Goal: Task Accomplishment & Management: Use online tool/utility

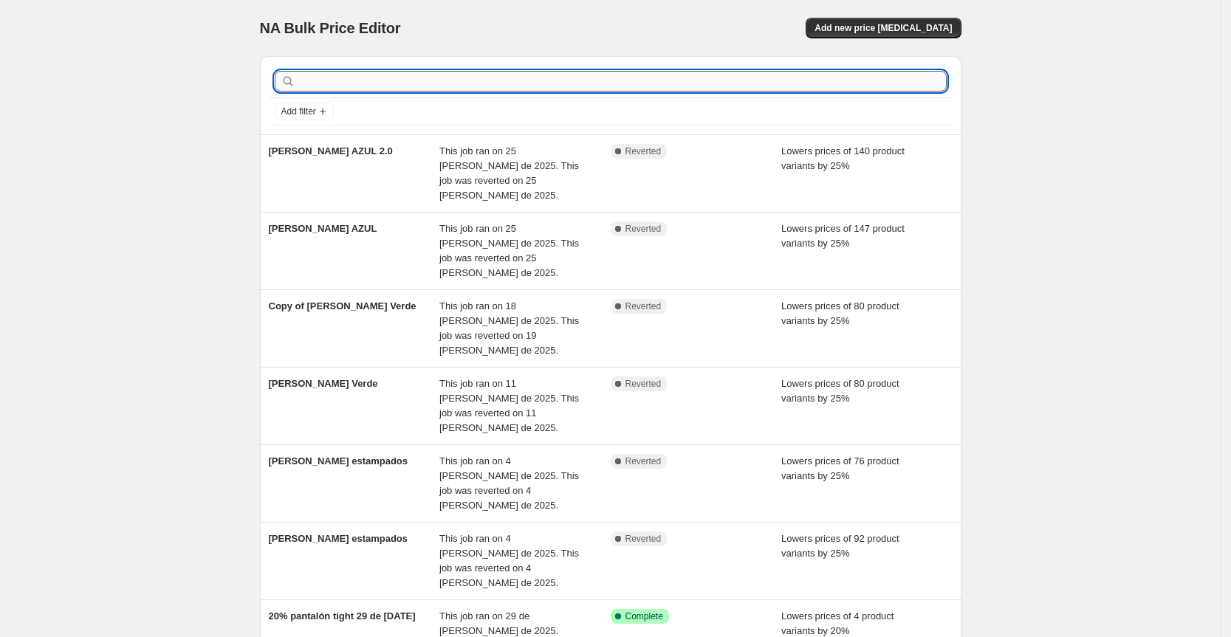
click at [351, 72] on input "text" at bounding box center [622, 81] width 648 height 21
type input "arena"
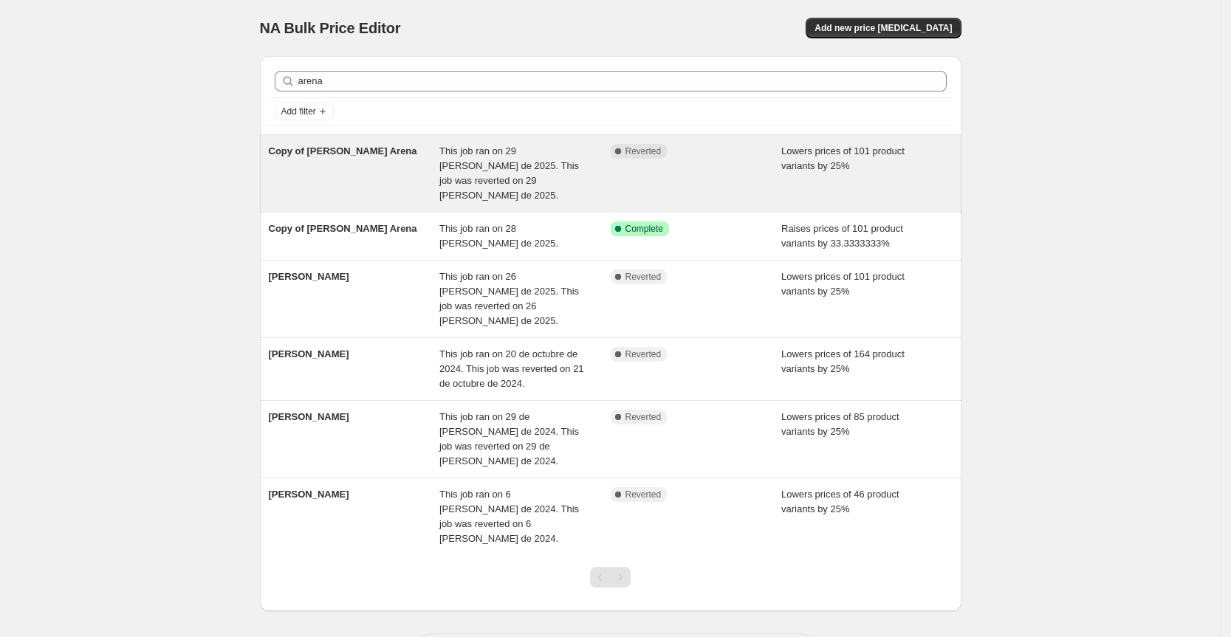
click at [387, 176] on div "Copy of [PERSON_NAME] Arena" at bounding box center [354, 173] width 171 height 59
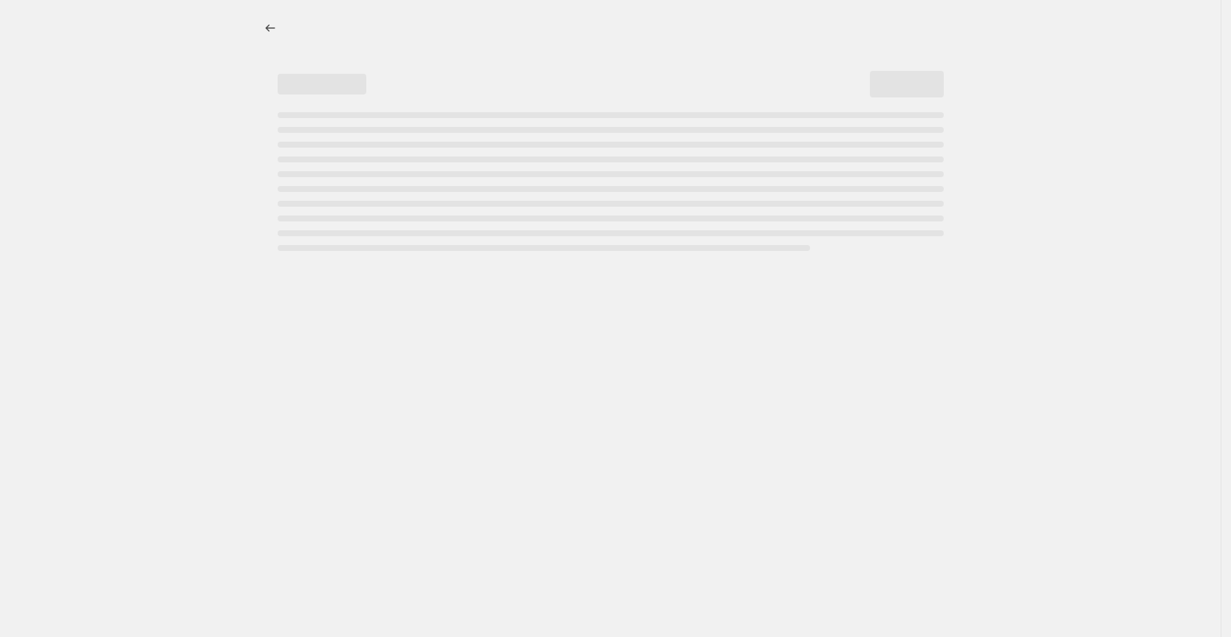
select select "percentage"
select select "tag"
select select "not_equal"
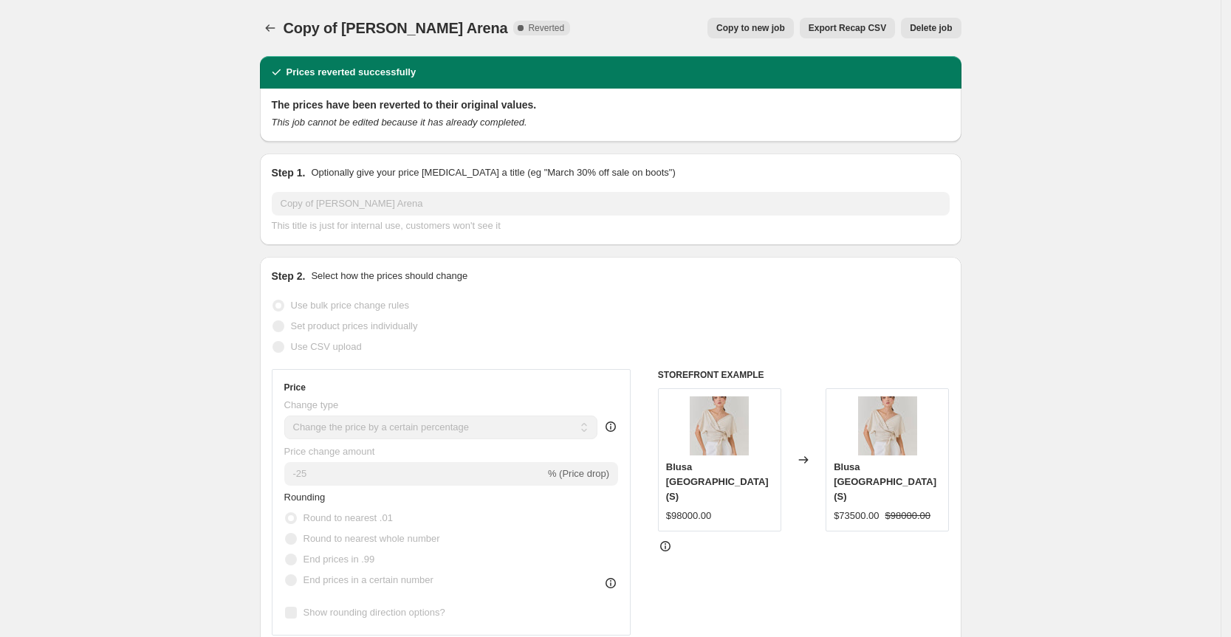
click at [766, 30] on span "Copy to new job" at bounding box center [750, 28] width 69 height 12
select select "percentage"
select select "tag"
select select "not_equal"
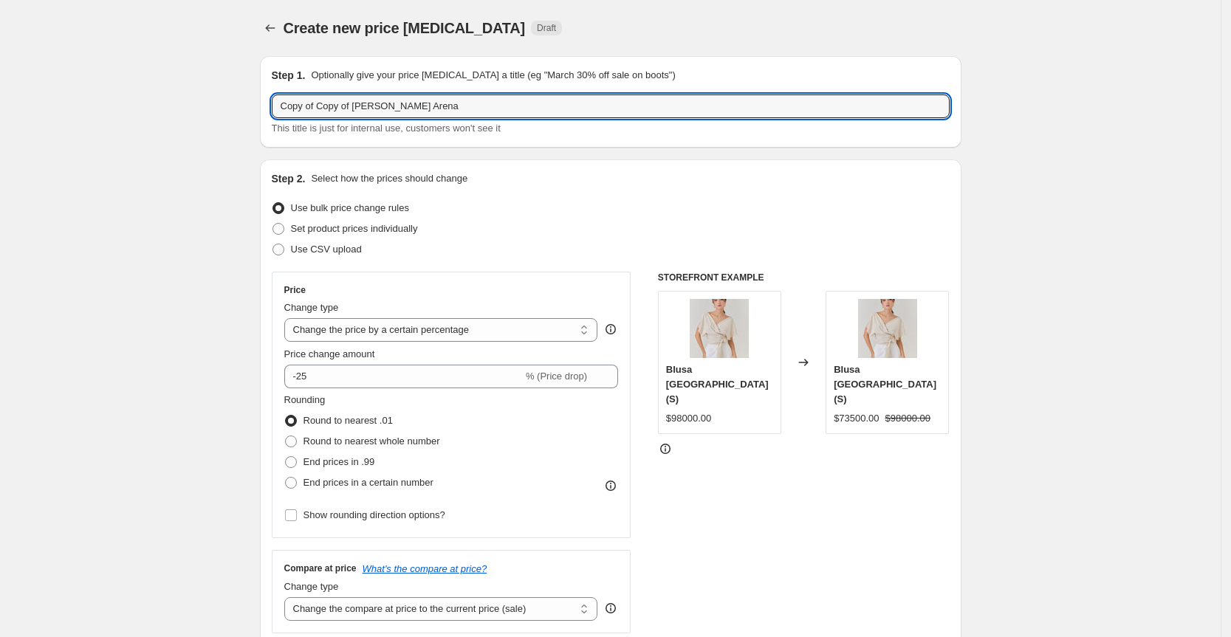
drag, startPoint x: 359, startPoint y: 107, endPoint x: 259, endPoint y: 106, distance: 99.7
drag, startPoint x: 352, startPoint y: 111, endPoint x: 267, endPoint y: 103, distance: 85.2
click at [269, 104] on div "Step 1. Optionally give your price [MEDICAL_DATA] a title (eg "March 30% off sa…" at bounding box center [610, 102] width 701 height 92
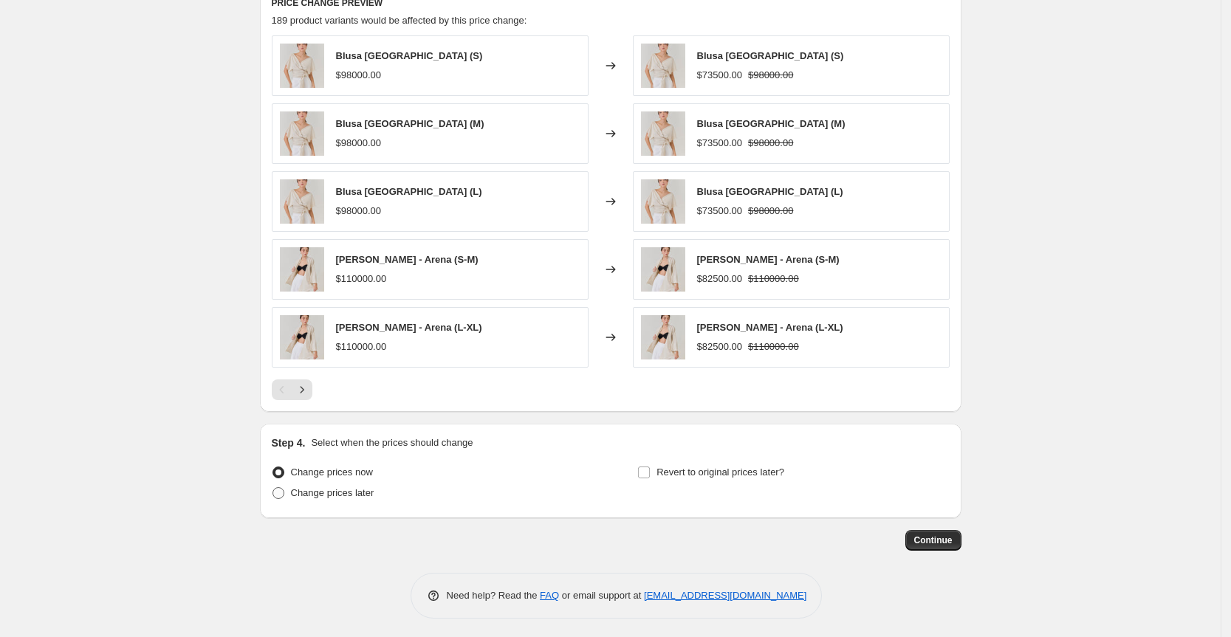
type input "[PERSON_NAME]"
click at [359, 490] on span "Change prices later" at bounding box center [332, 492] width 83 height 11
click at [273, 488] on input "Change prices later" at bounding box center [272, 487] width 1 height 1
radio input "true"
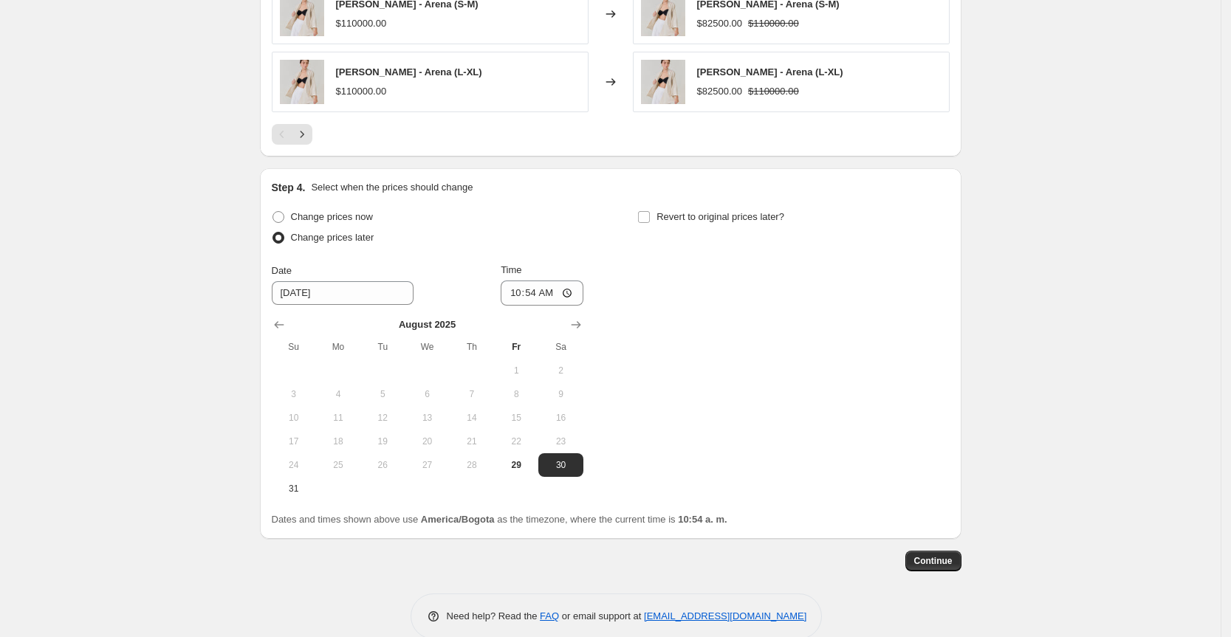
scroll to position [1310, 0]
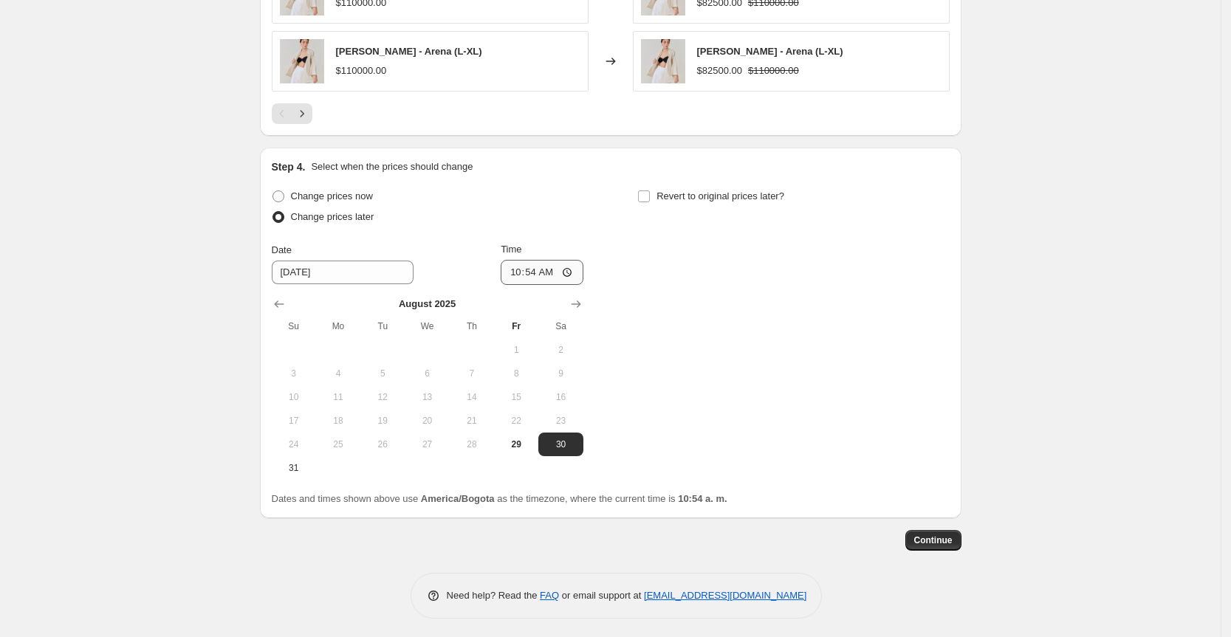
click at [571, 299] on button "Show next month, September 2025" at bounding box center [576, 304] width 21 height 21
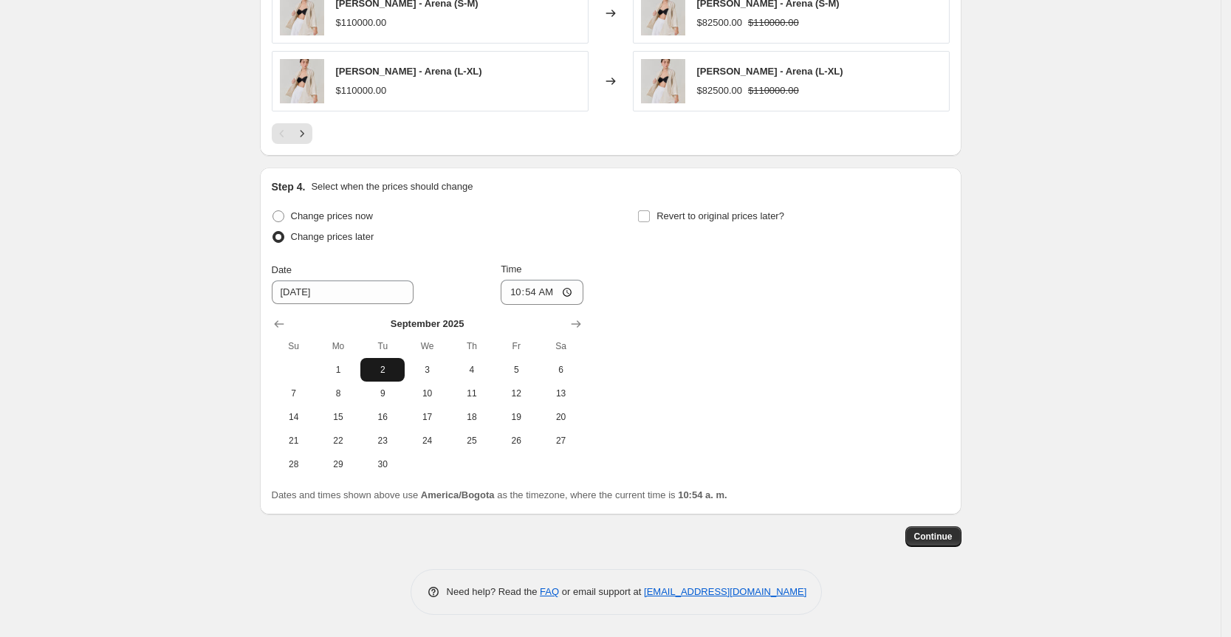
scroll to position [1286, 0]
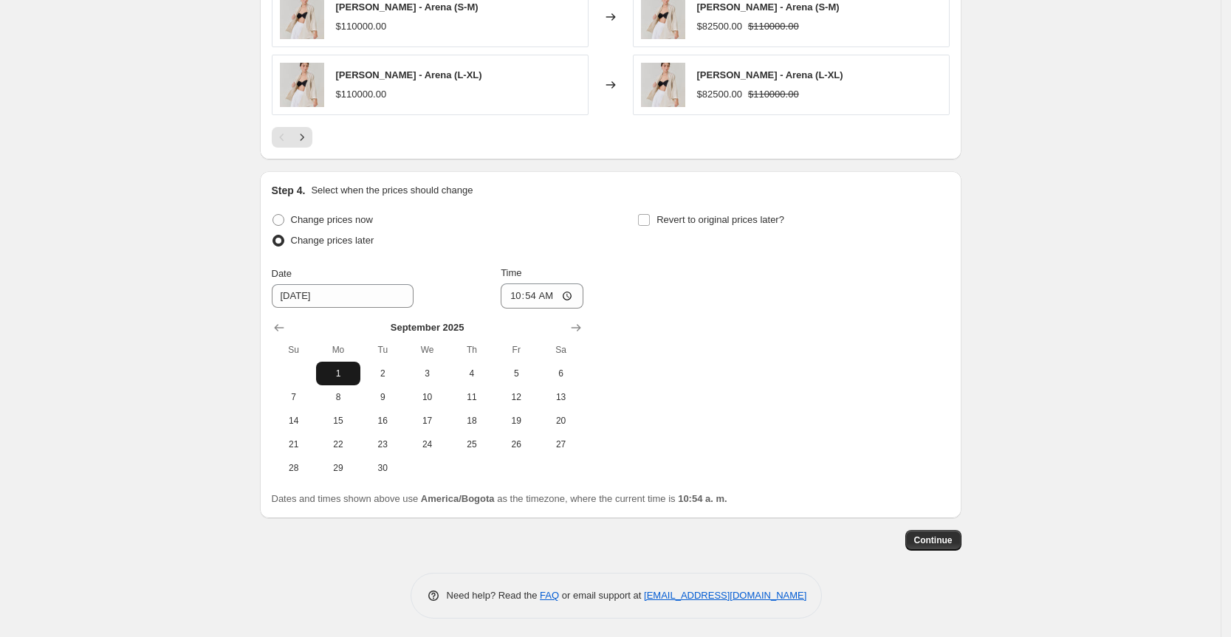
click at [350, 363] on button "1" at bounding box center [338, 374] width 44 height 24
type input "[DATE]"
click at [508, 294] on input "10:54" at bounding box center [542, 295] width 83 height 25
type input "00:01"
click at [650, 214] on input "Revert to original prices later?" at bounding box center [644, 220] width 12 height 12
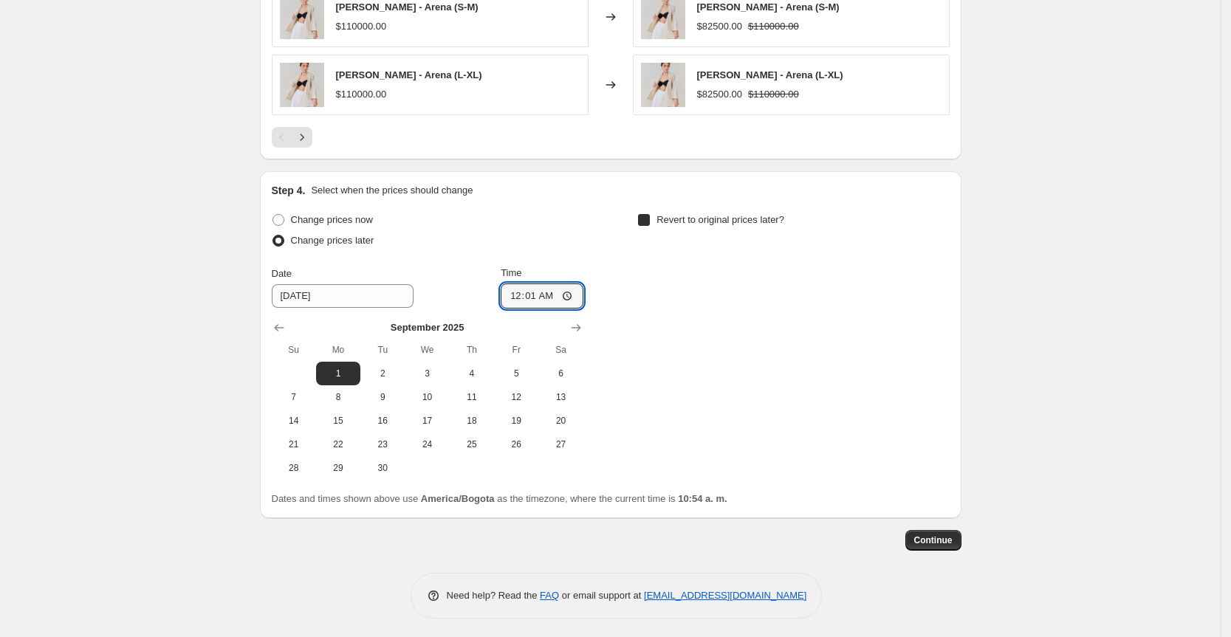
checkbox input "true"
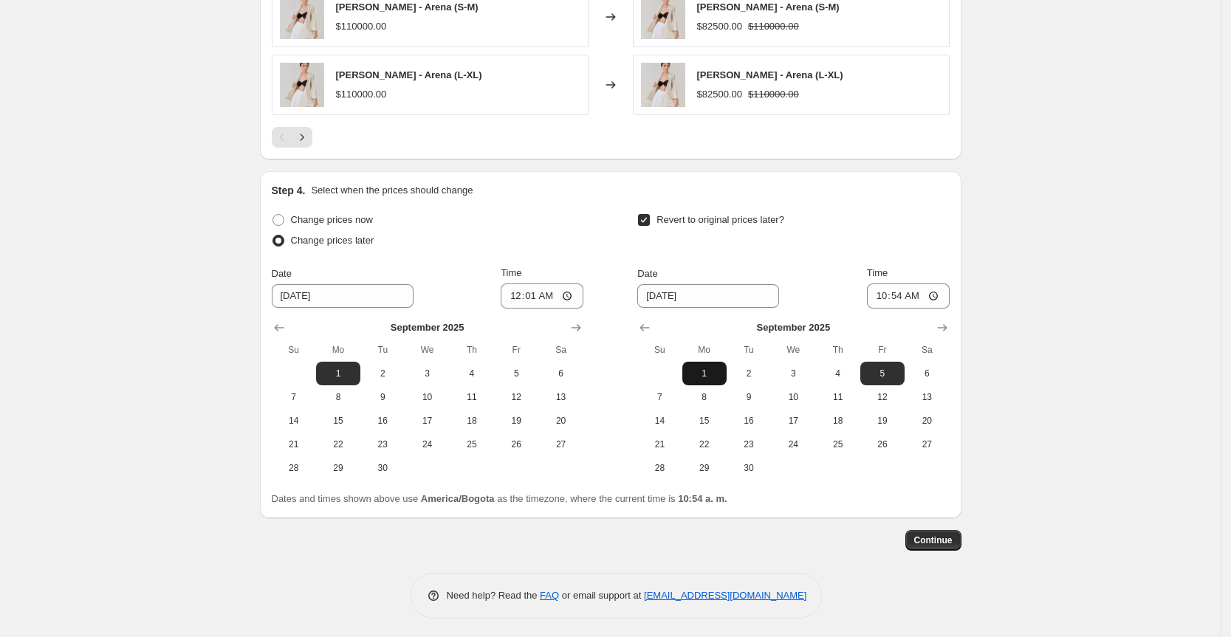
click at [724, 362] on button "1" at bounding box center [704, 374] width 44 height 24
type input "[DATE]"
click at [878, 295] on input "10:54" at bounding box center [908, 295] width 83 height 25
click at [910, 289] on input "11:59" at bounding box center [908, 295] width 83 height 25
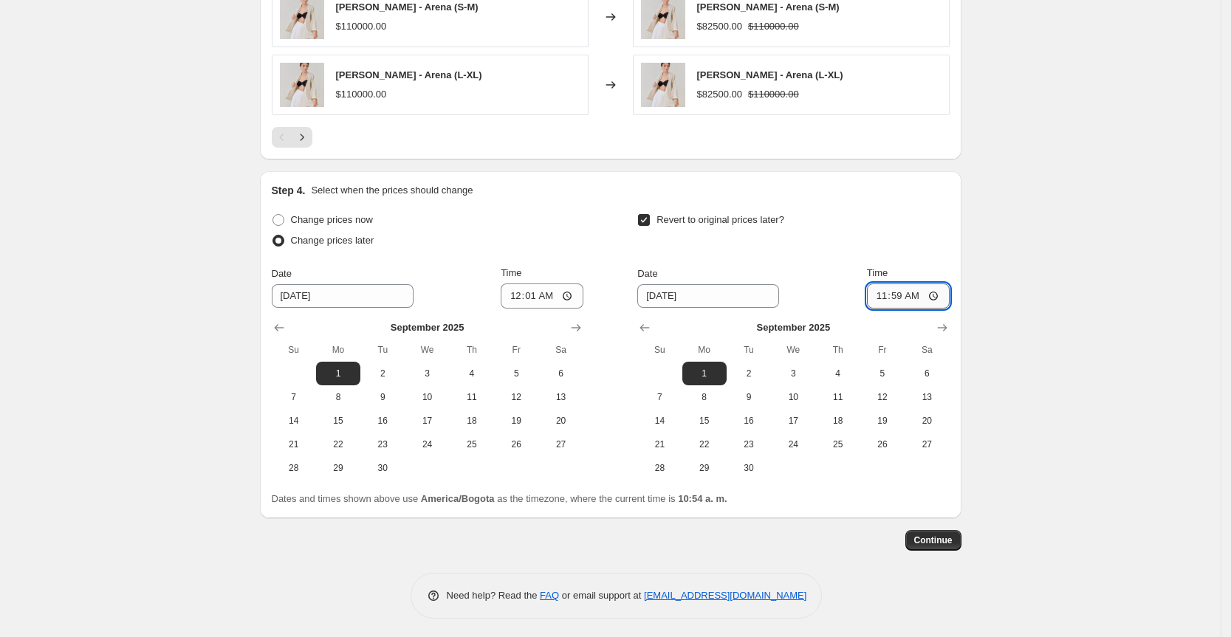
type input "23:59"
click at [935, 536] on span "Continue" at bounding box center [933, 541] width 38 height 12
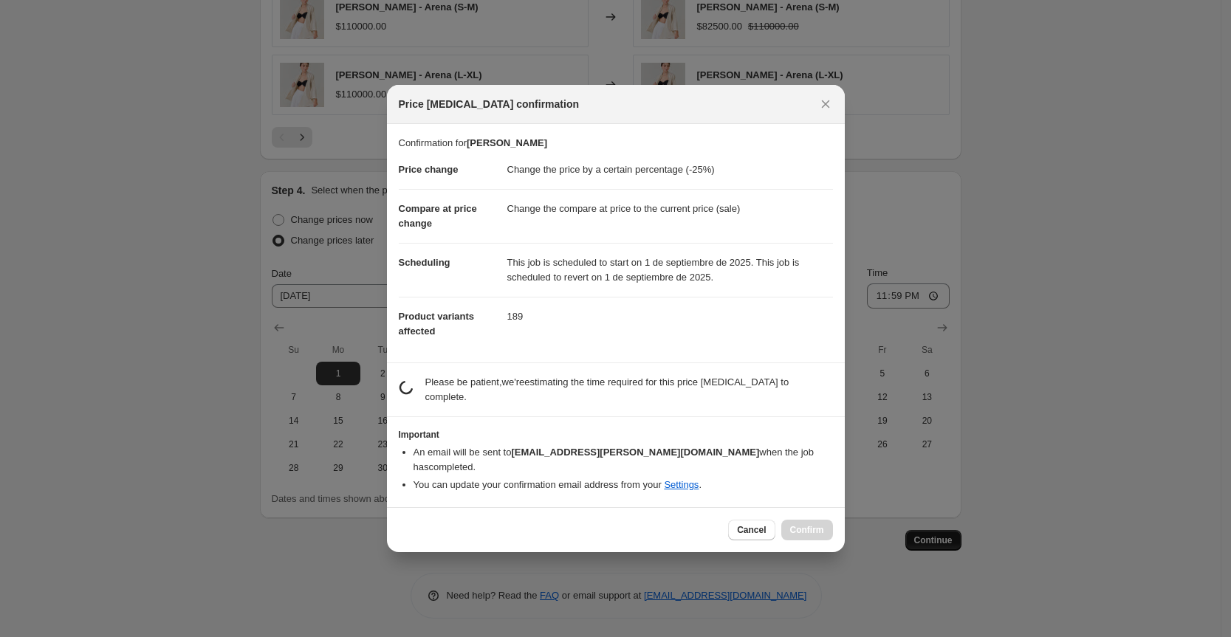
scroll to position [0, 0]
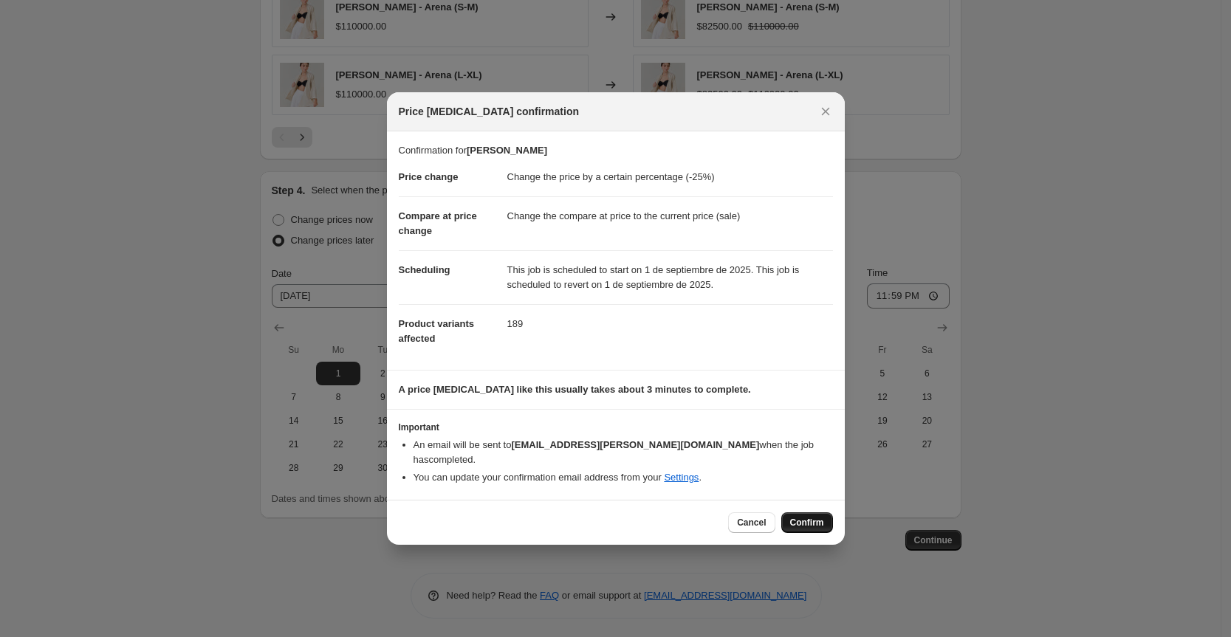
drag, startPoint x: 811, startPoint y: 506, endPoint x: 777, endPoint y: 466, distance: 52.5
click at [810, 512] on button "Confirm" at bounding box center [807, 522] width 52 height 21
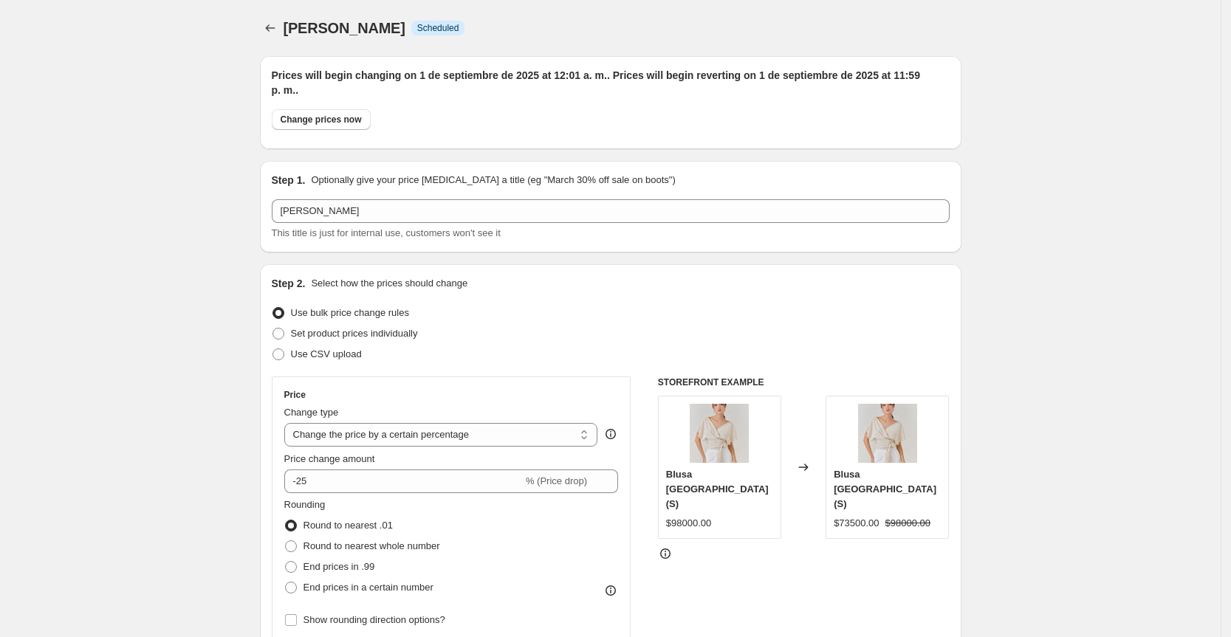
type input "[PERSON_NAME]"
click at [275, 32] on icon "Price change jobs" at bounding box center [270, 28] width 15 height 15
